Goal: Task Accomplishment & Management: Manage account settings

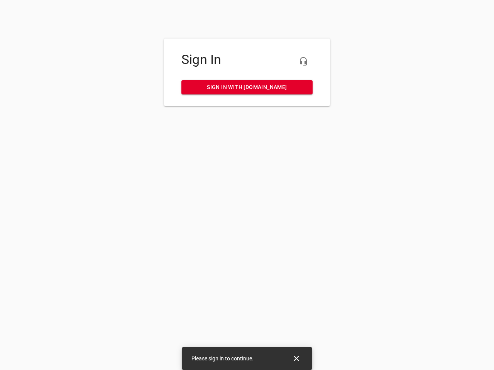
click at [303, 61] on icon "button" at bounding box center [303, 61] width 9 height 9
click at [296, 359] on icon "Close" at bounding box center [296, 358] width 5 height 5
